Goal: Task Accomplishment & Management: Complete application form

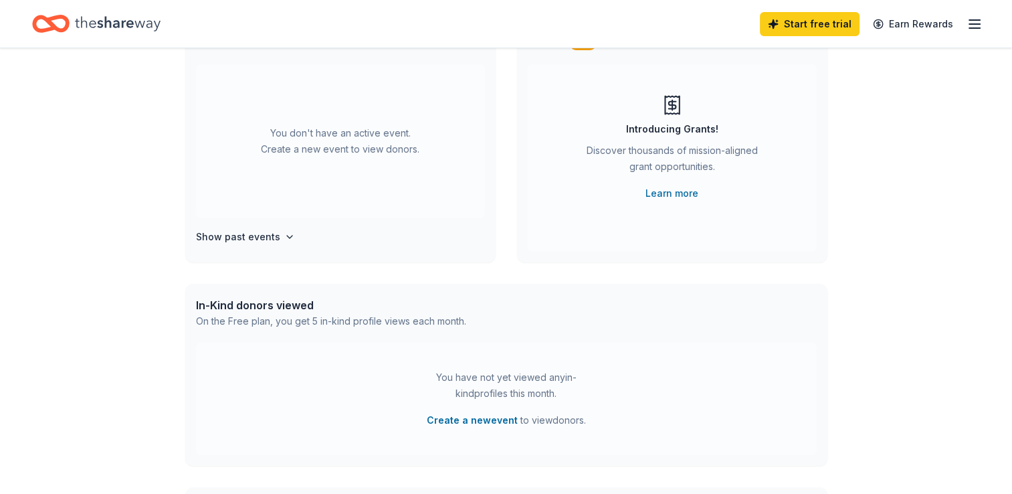
scroll to position [134, 0]
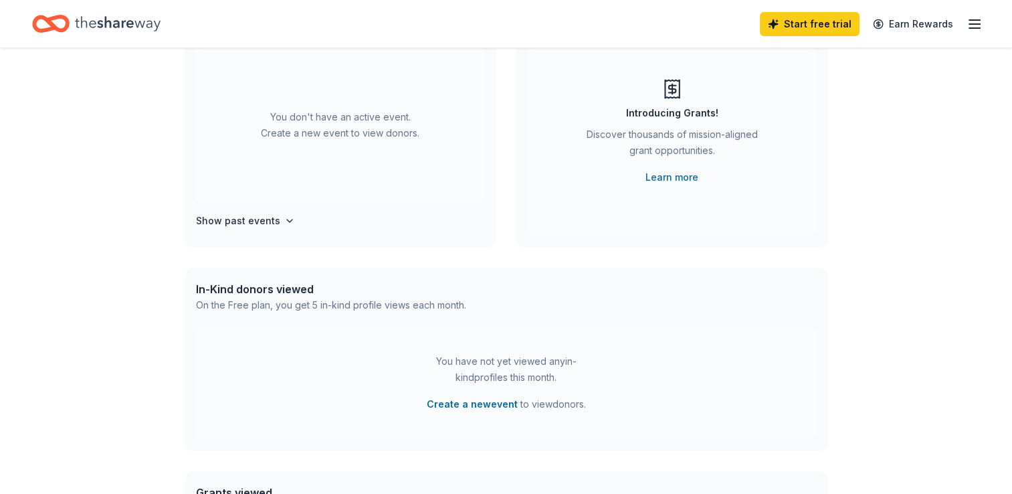
click at [349, 133] on div "You don't have an active event. Create a new event to view donors." at bounding box center [340, 125] width 289 height 154
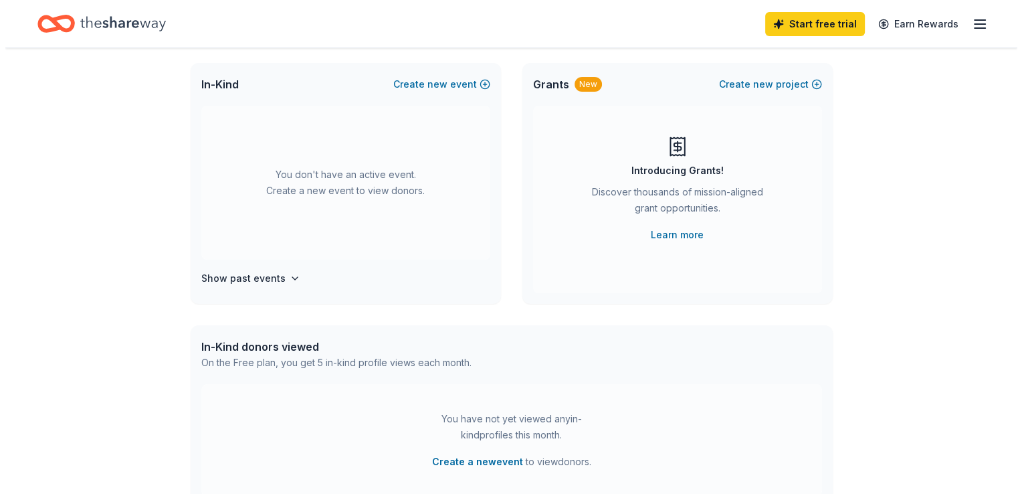
scroll to position [0, 0]
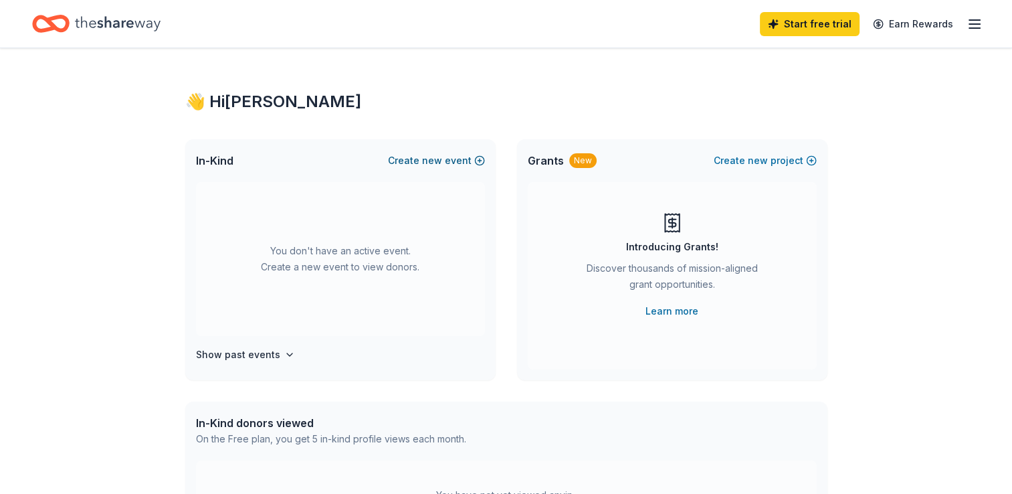
click at [418, 167] on button "Create new event" at bounding box center [436, 161] width 97 height 16
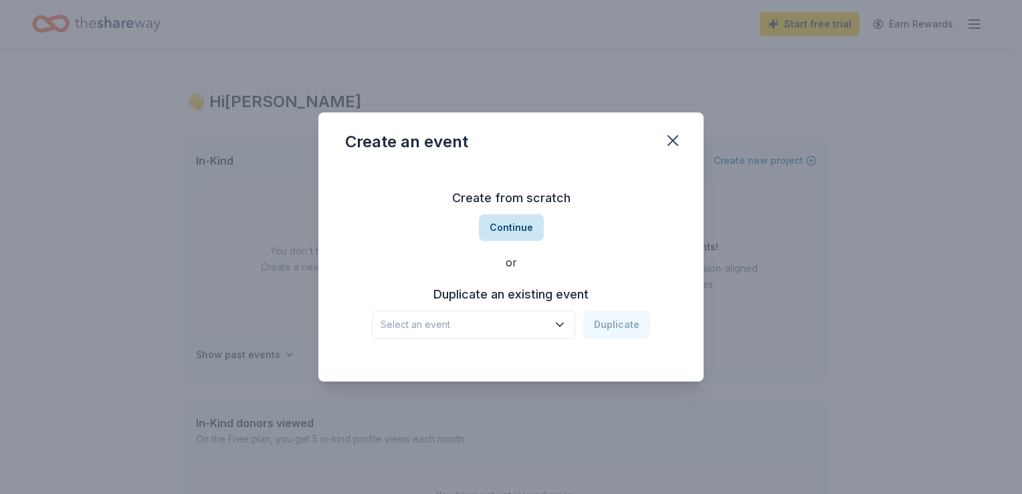
click at [506, 228] on button "Continue" at bounding box center [511, 227] width 65 height 27
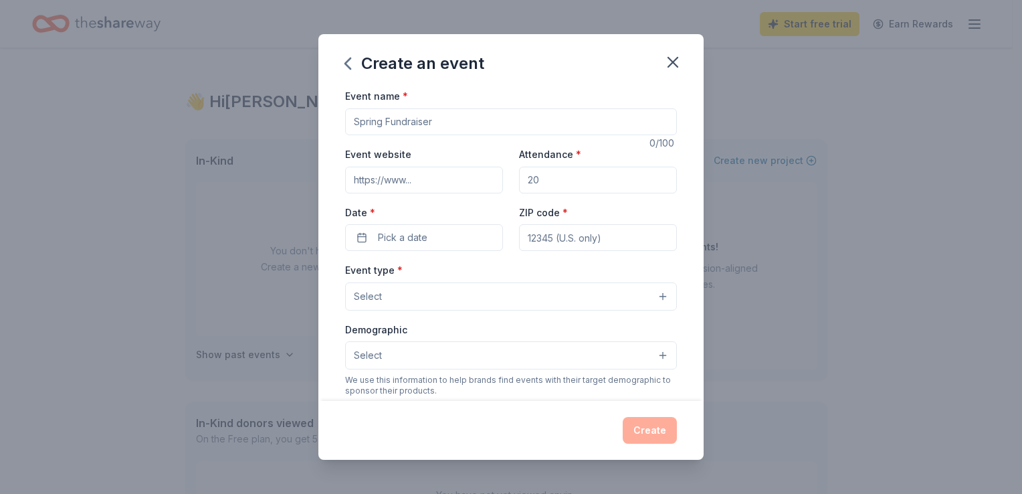
click at [380, 124] on input "Event name *" at bounding box center [511, 121] width 332 height 27
drag, startPoint x: 380, startPoint y: 120, endPoint x: 378, endPoint y: 130, distance: 9.6
click at [380, 122] on input "Coeur Trivia Night" at bounding box center [511, 121] width 332 height 27
type input "Coeur Academy Trivia Night"
click at [496, 180] on input "Event website" at bounding box center [424, 180] width 158 height 27
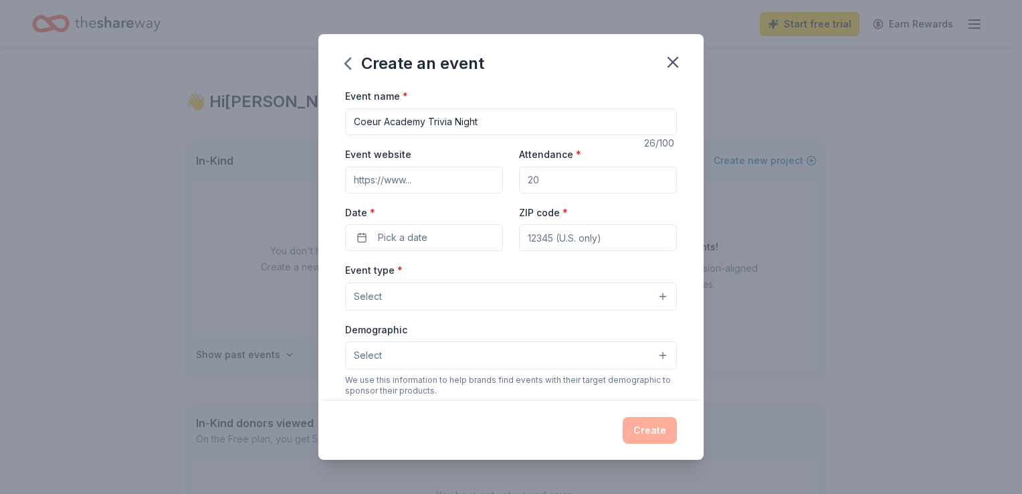
click at [551, 185] on input "Attendance *" at bounding box center [598, 180] width 158 height 27
type input "200"
click at [457, 231] on button "Pick a date" at bounding box center [424, 237] width 158 height 27
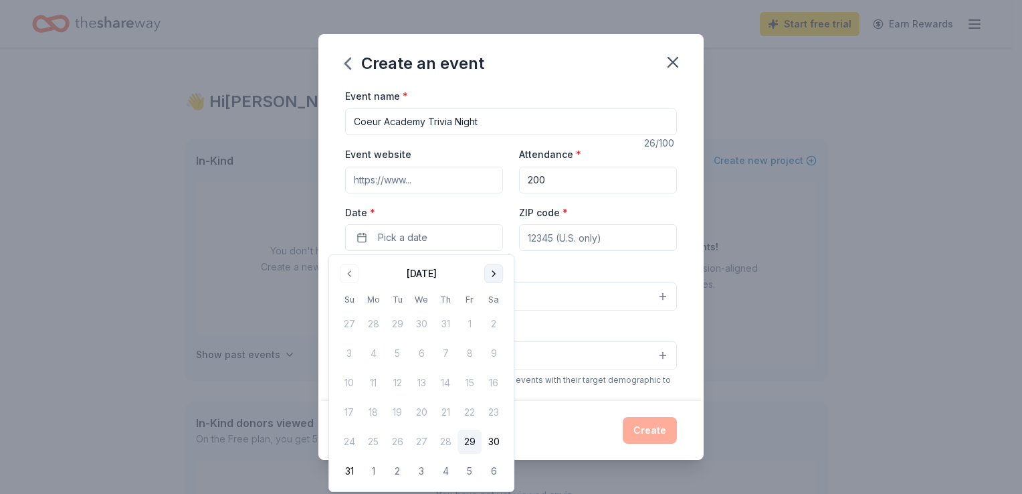
click at [486, 276] on button "Go to next month" at bounding box center [493, 273] width 19 height 19
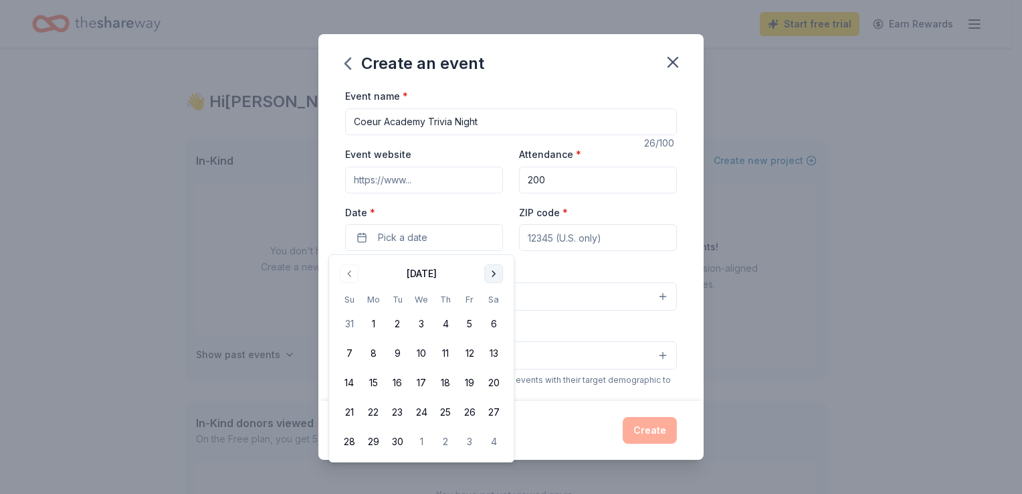
click at [486, 276] on button "Go to next month" at bounding box center [493, 273] width 19 height 19
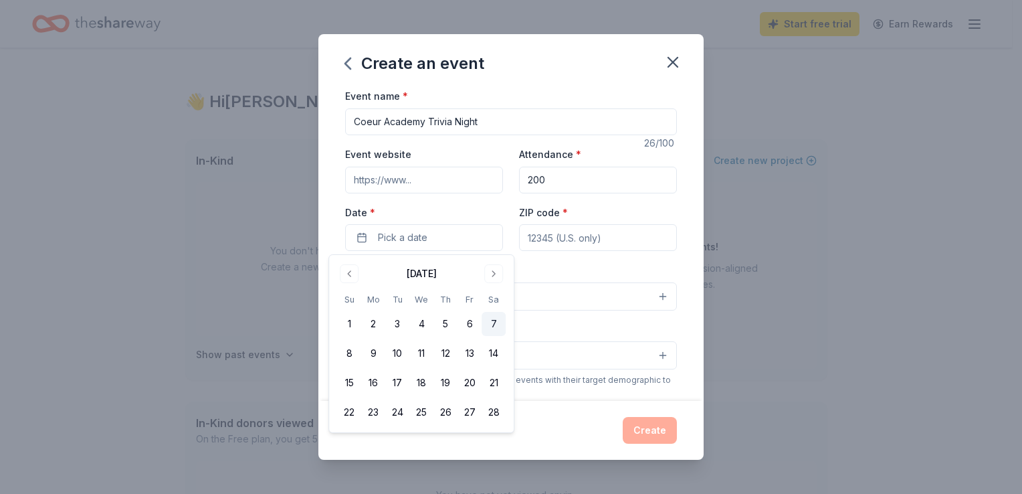
click at [494, 324] on button "7" at bounding box center [494, 324] width 24 height 24
click at [546, 233] on input "ZIP code *" at bounding box center [598, 237] width 158 height 27
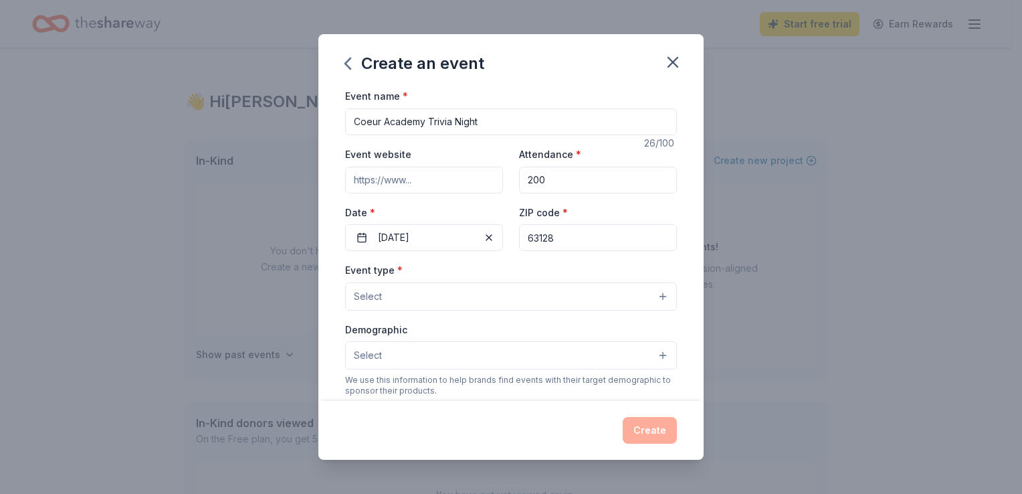
type input "63128"
click at [510, 292] on button "Select" at bounding box center [511, 296] width 332 height 28
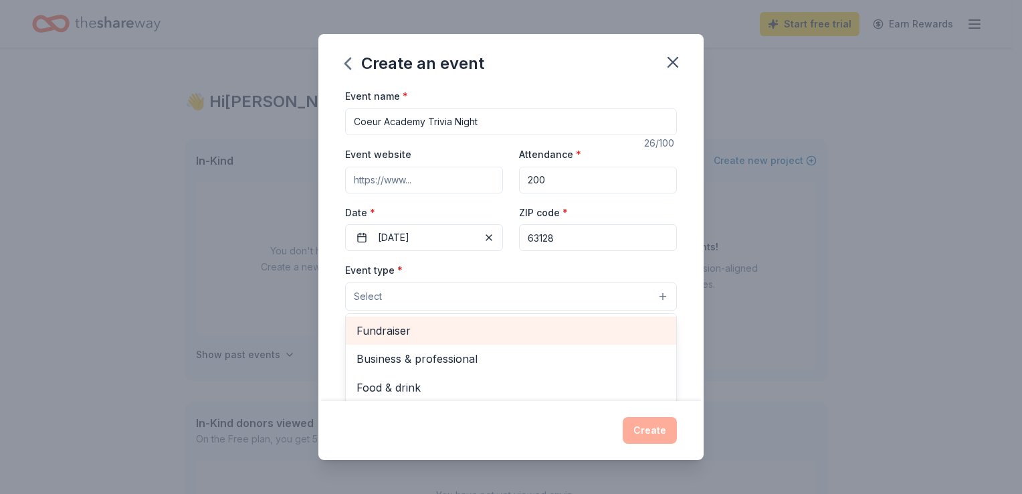
click at [452, 333] on span "Fundraiser" at bounding box center [511, 330] width 309 height 17
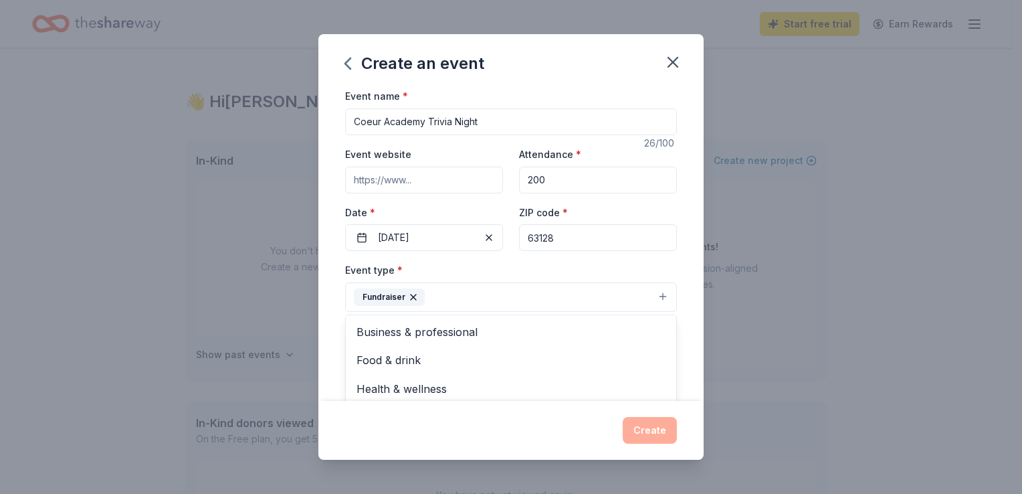
click at [644, 268] on div "Event type * Fundraiser Business & professional Food & drink Health & wellness …" at bounding box center [511, 287] width 332 height 50
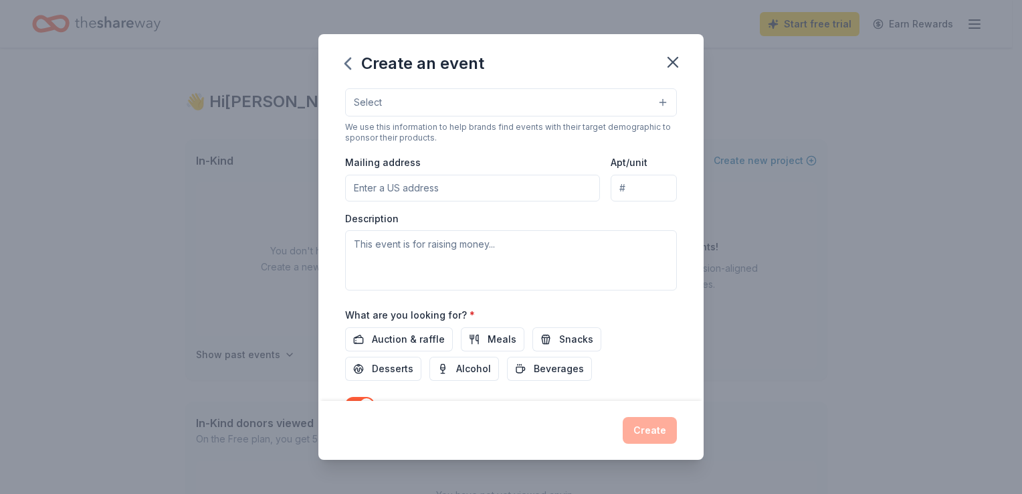
scroll to position [268, 0]
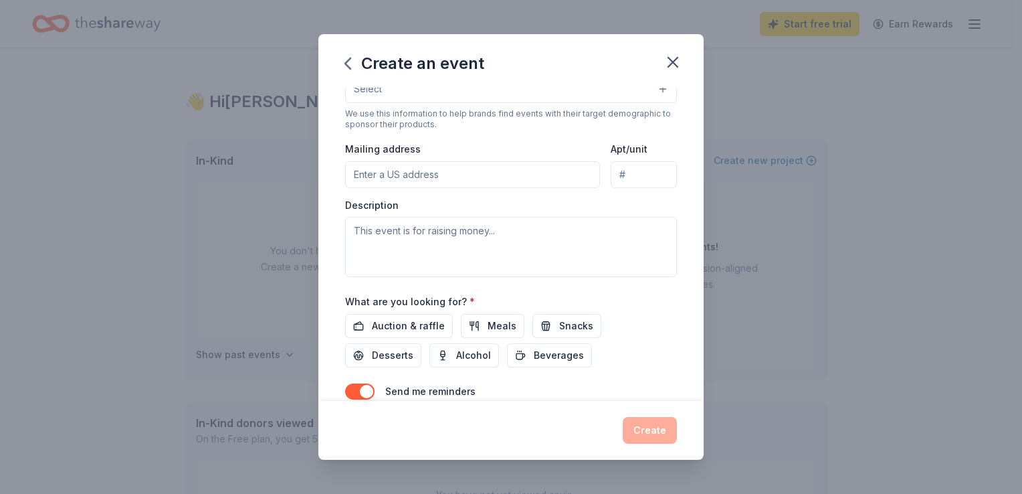
click at [423, 170] on input "Mailing address" at bounding box center [472, 174] width 255 height 27
type input "[STREET_ADDRESS][PERSON_NAME][PERSON_NAME][PERSON_NAME]"
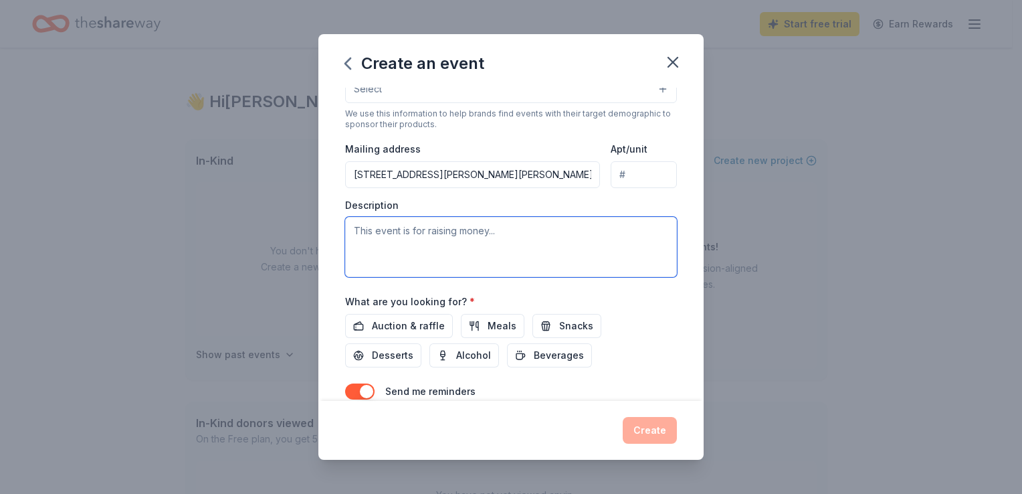
click at [431, 242] on textarea at bounding box center [511, 247] width 332 height 60
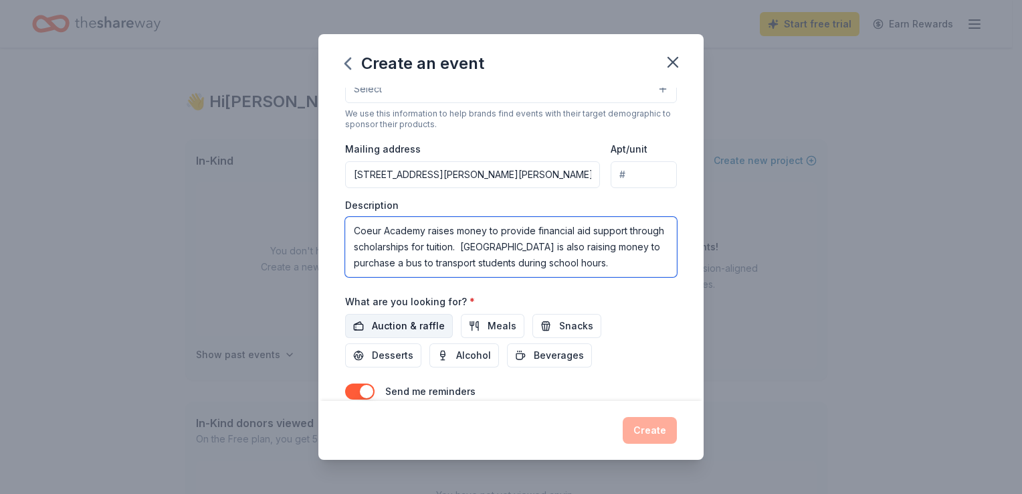
type textarea "Coeur Academy raises money to provide financial aid support through scholarship…"
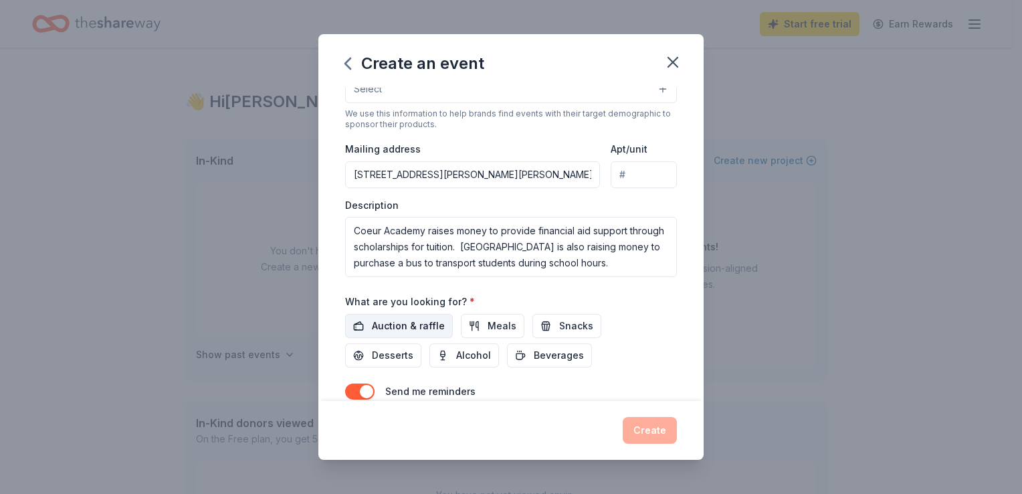
click at [404, 325] on span "Auction & raffle" at bounding box center [408, 326] width 73 height 16
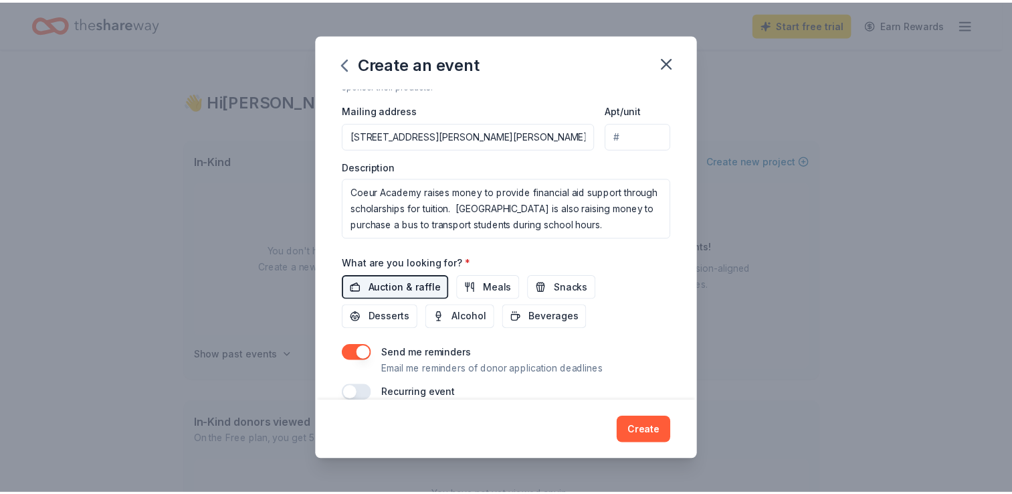
scroll to position [327, 0]
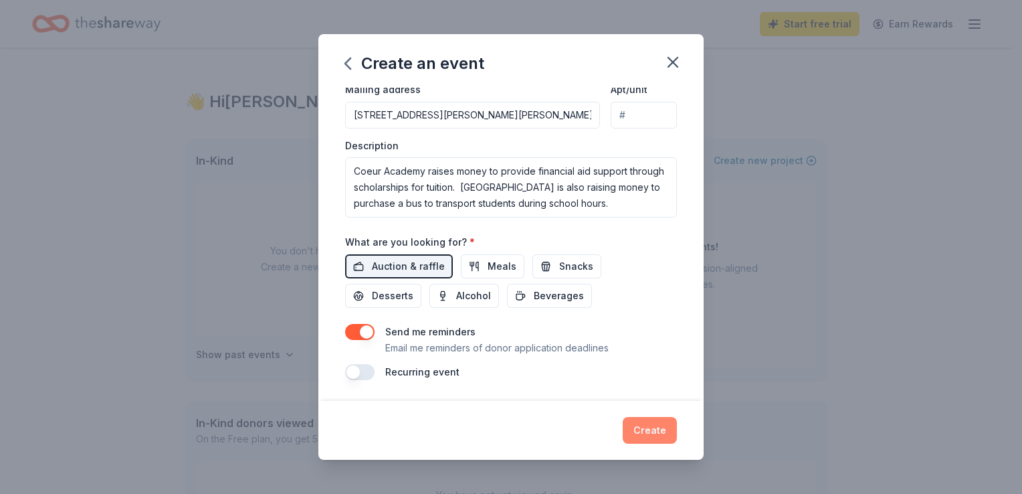
click at [660, 438] on button "Create" at bounding box center [650, 430] width 54 height 27
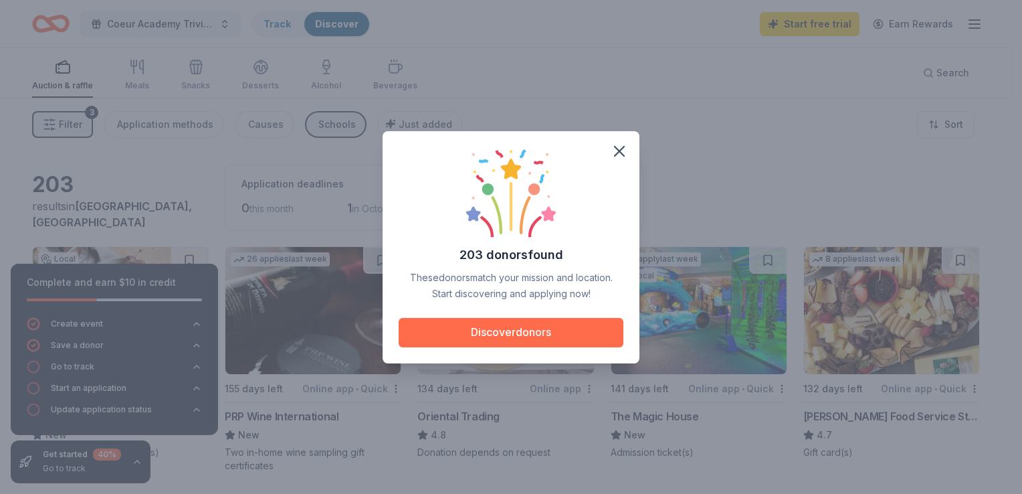
click at [466, 325] on button "Discover donors" at bounding box center [511, 332] width 225 height 29
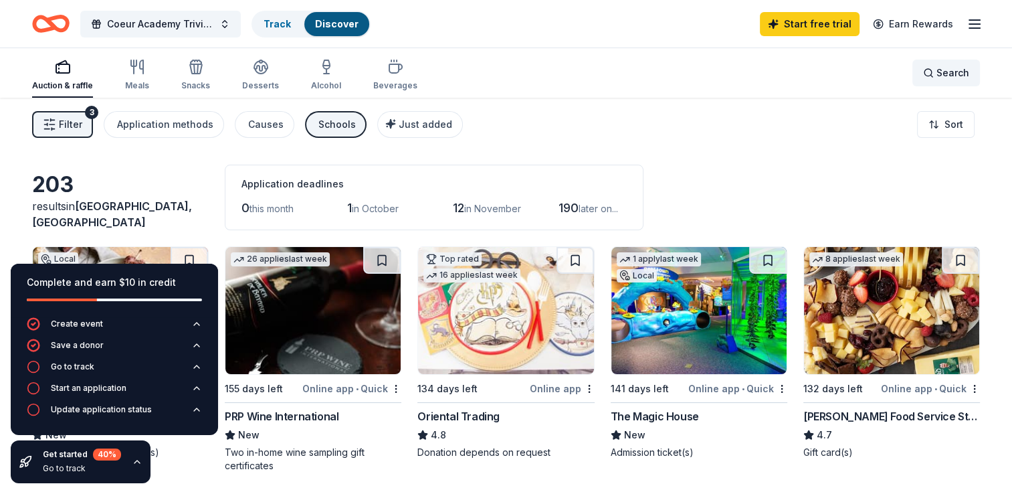
click at [954, 78] on span "Search" at bounding box center [953, 73] width 33 height 16
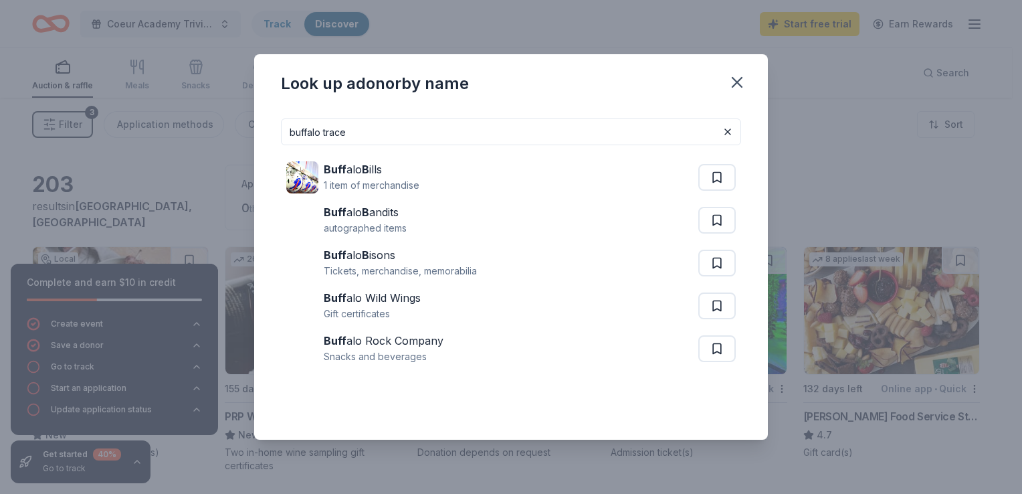
type input "buffalo trace"
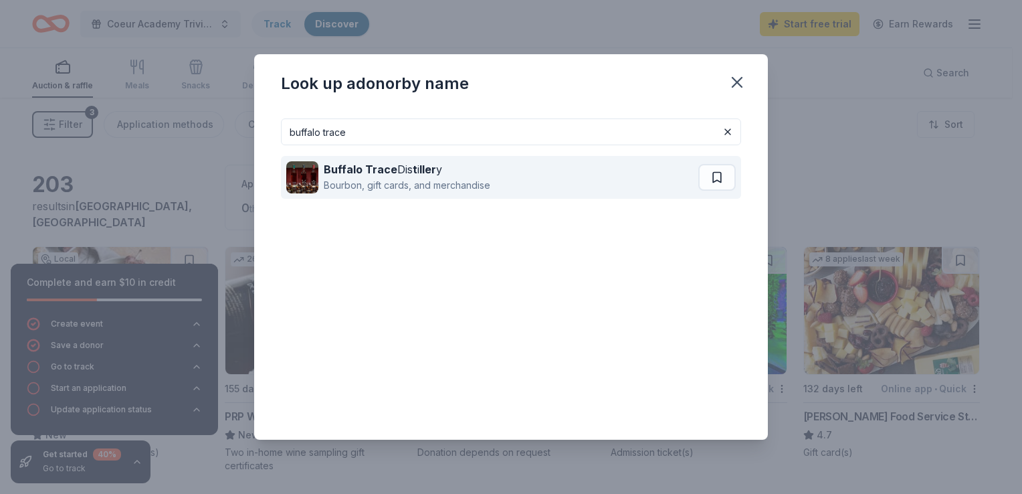
click at [425, 170] on strong "ller" at bounding box center [427, 169] width 17 height 13
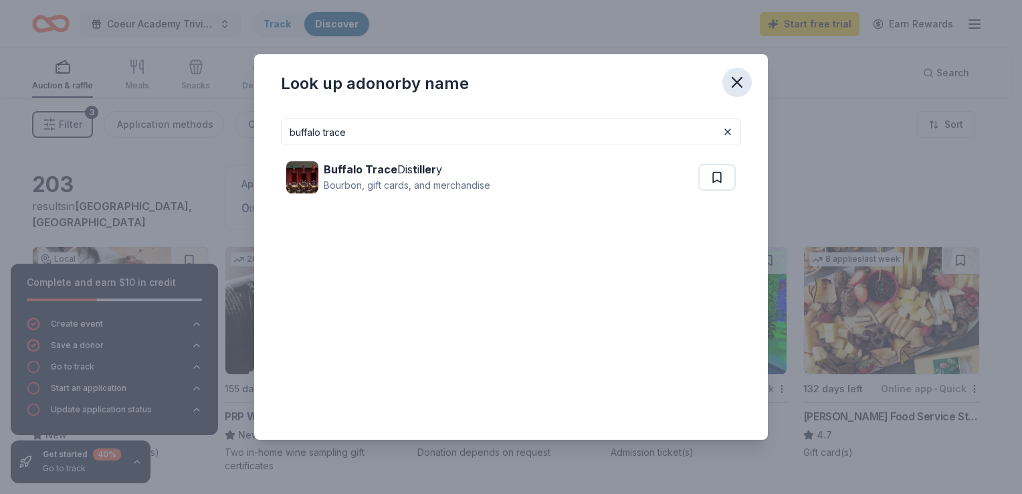
click at [739, 82] on icon "button" at bounding box center [737, 82] width 19 height 19
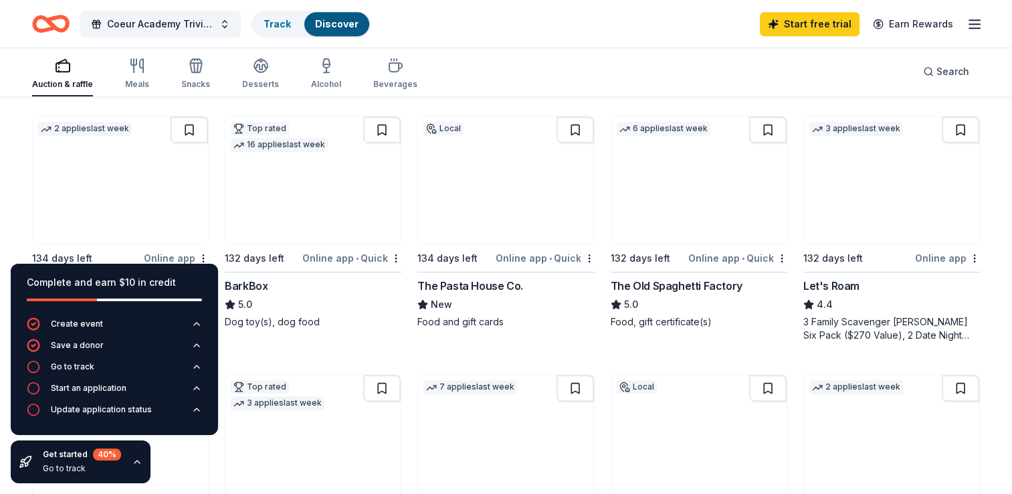
scroll to position [669, 0]
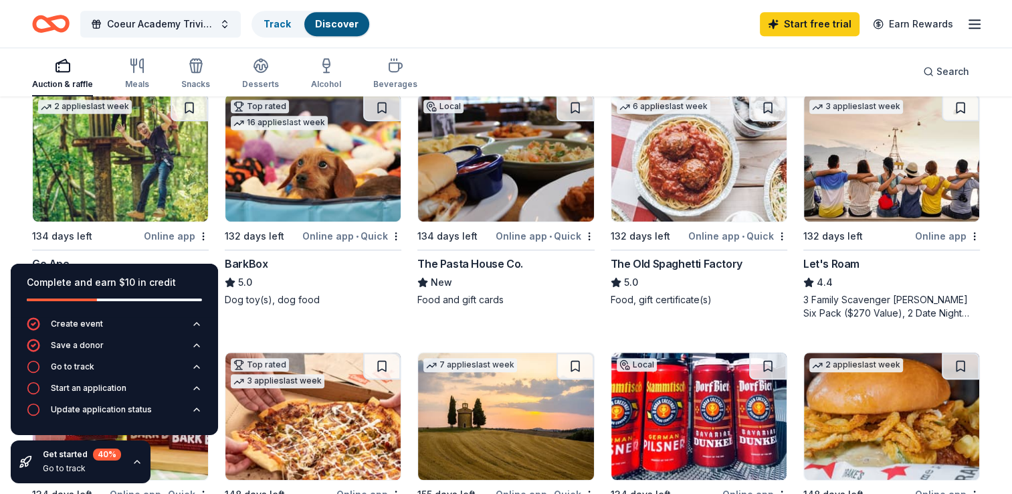
click at [336, 174] on img at bounding box center [312, 157] width 175 height 127
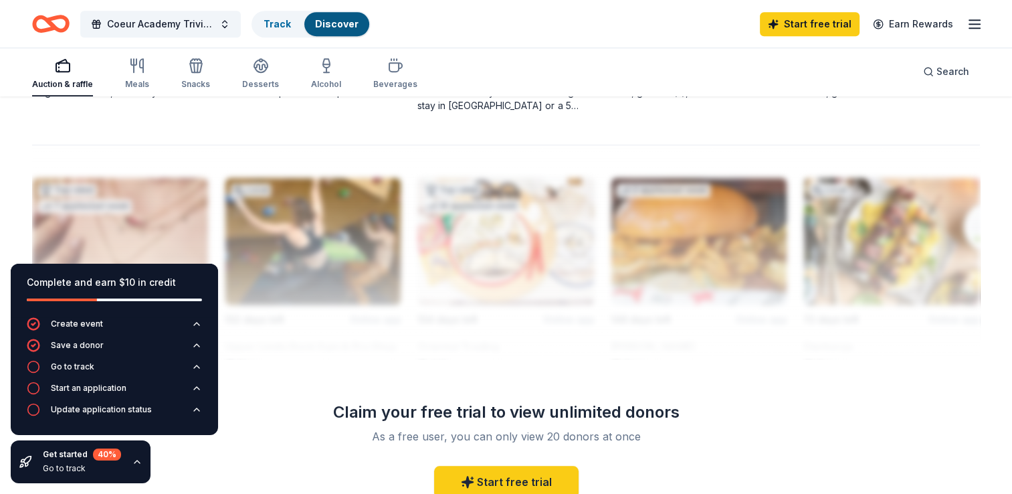
scroll to position [1137, 0]
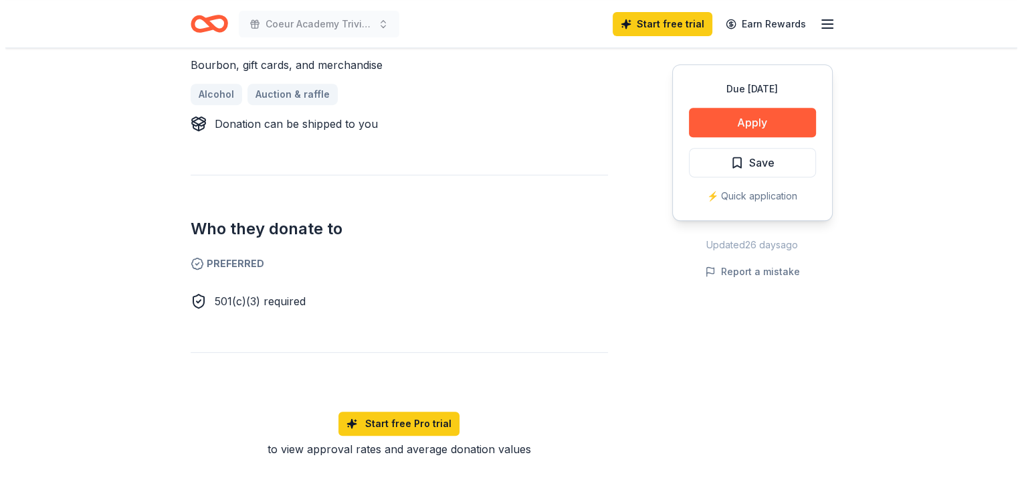
scroll to position [602, 0]
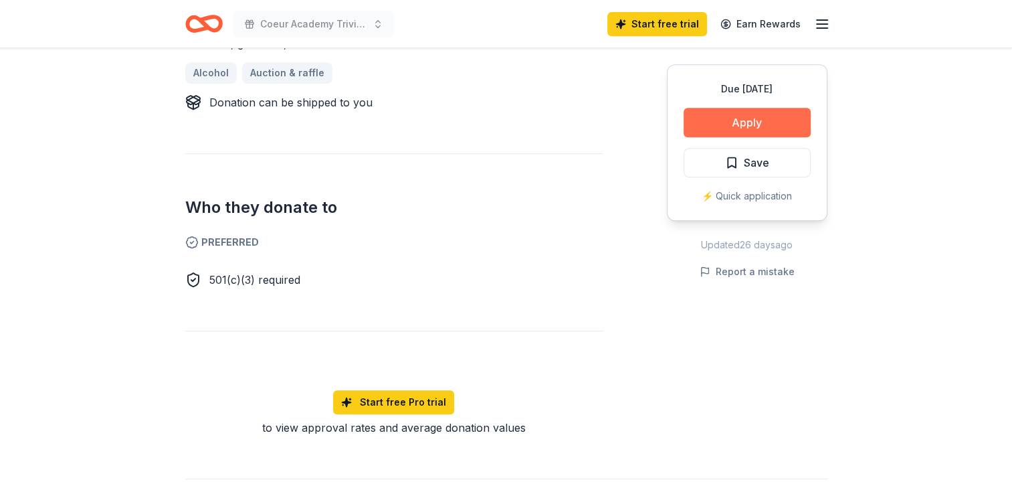
click at [713, 127] on button "Apply" at bounding box center [747, 122] width 127 height 29
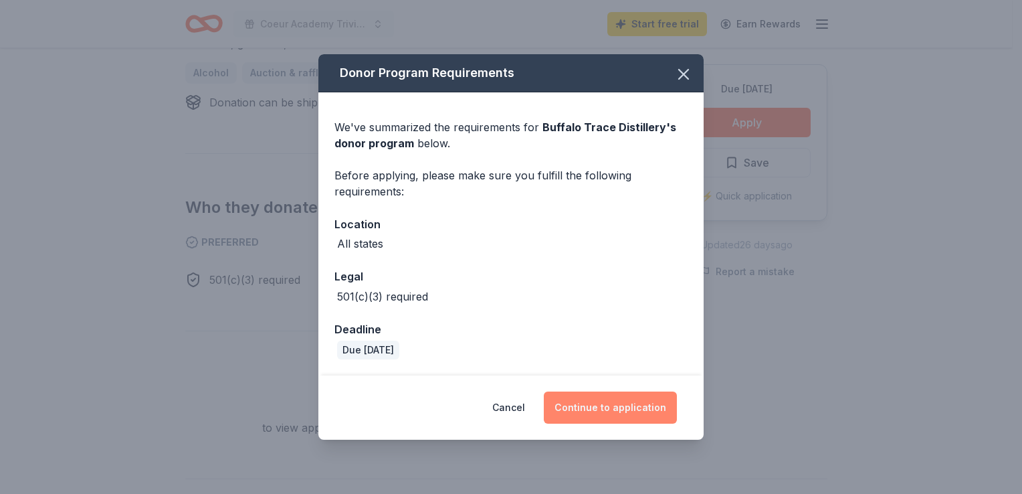
click at [594, 410] on button "Continue to application" at bounding box center [610, 407] width 133 height 32
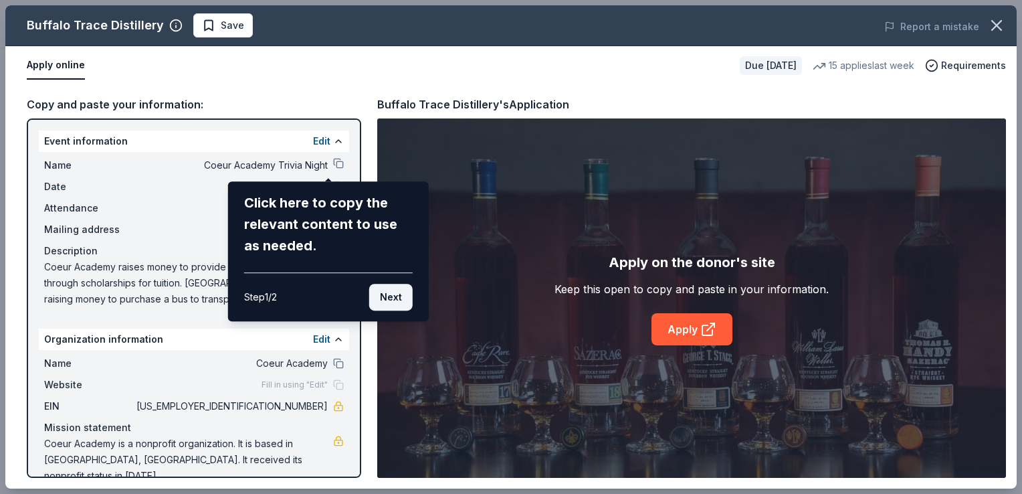
click at [399, 294] on button "Next" at bounding box center [390, 297] width 43 height 27
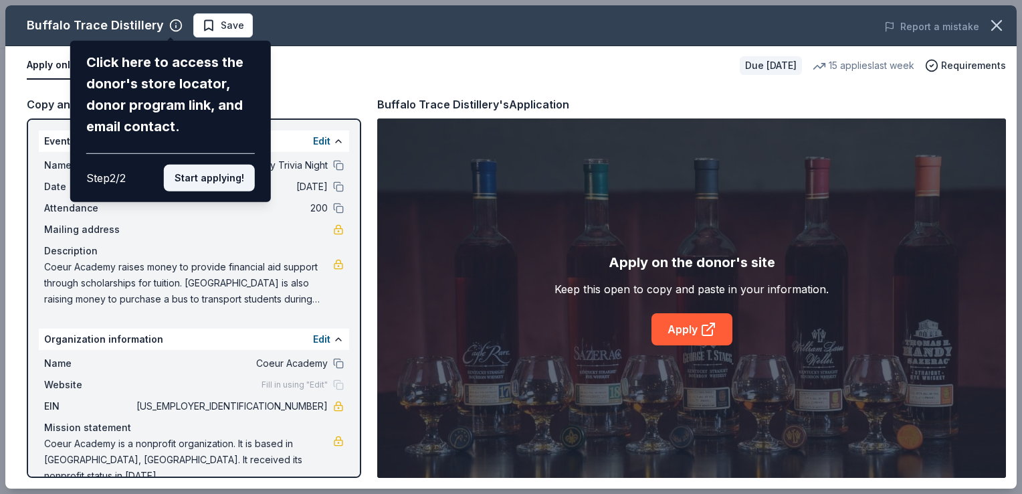
click at [202, 172] on button "Start applying!" at bounding box center [209, 178] width 91 height 27
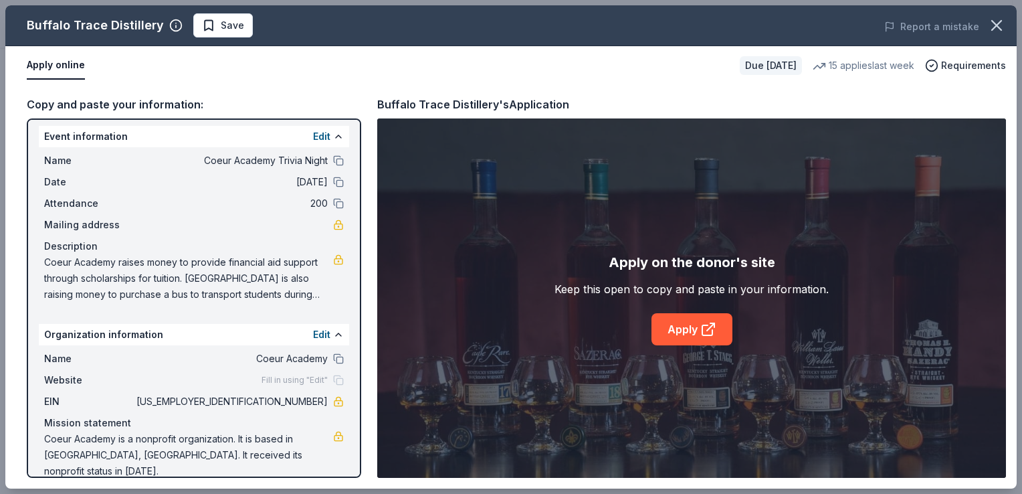
scroll to position [6, 0]
click at [671, 330] on link "Apply" at bounding box center [692, 329] width 81 height 32
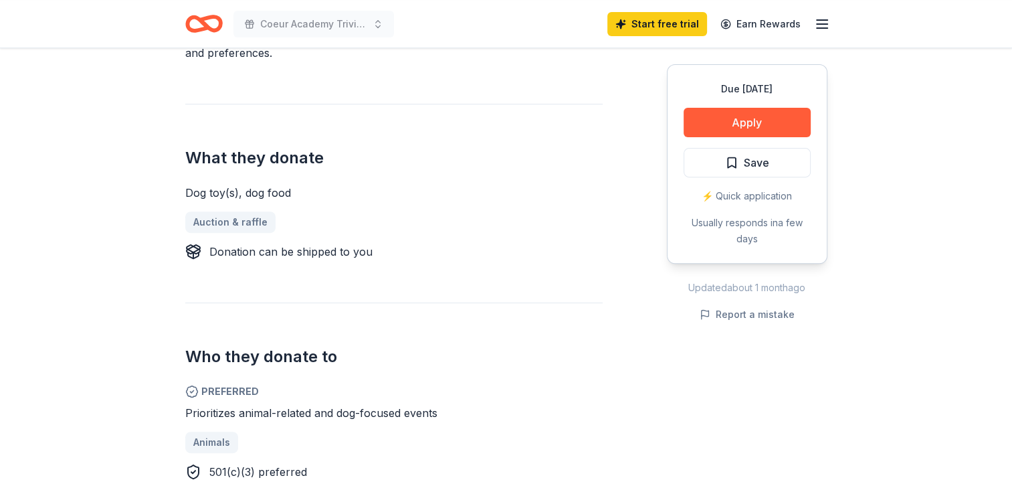
scroll to position [535, 0]
